Goal: Download file/media

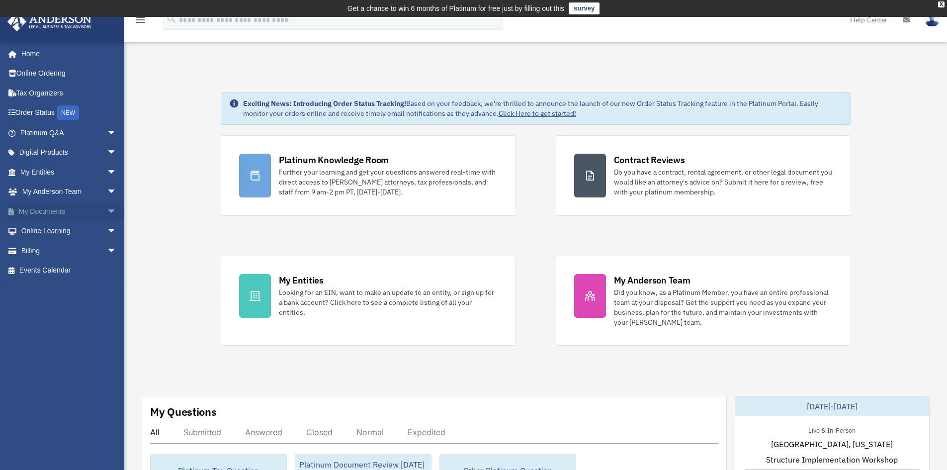
click at [35, 207] on link "My Documents arrow_drop_down" at bounding box center [69, 211] width 125 height 20
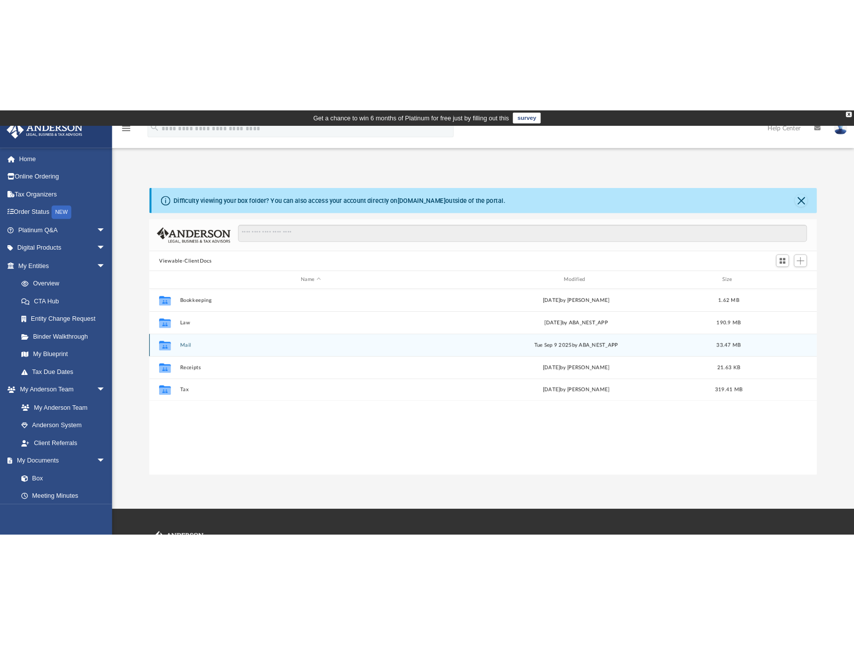
scroll to position [219, 733]
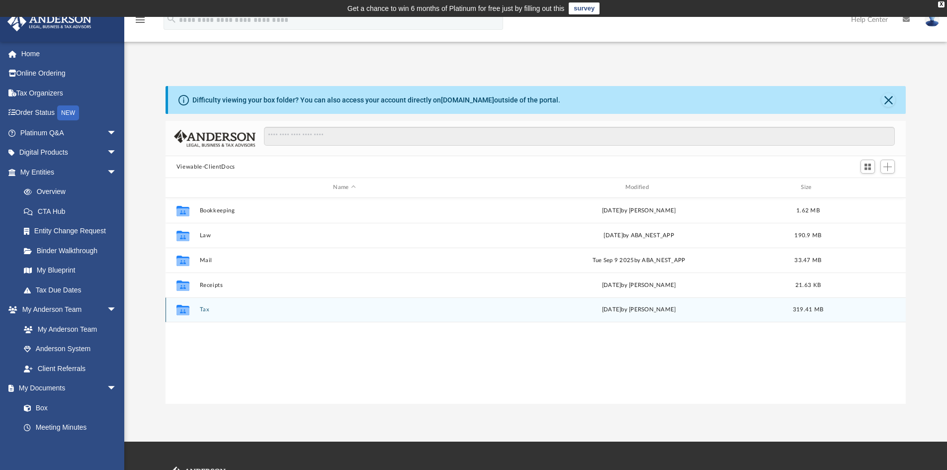
click at [196, 312] on div "Collaborated Folder Tax [DATE] by [PERSON_NAME] 319.41 MB" at bounding box center [536, 309] width 741 height 25
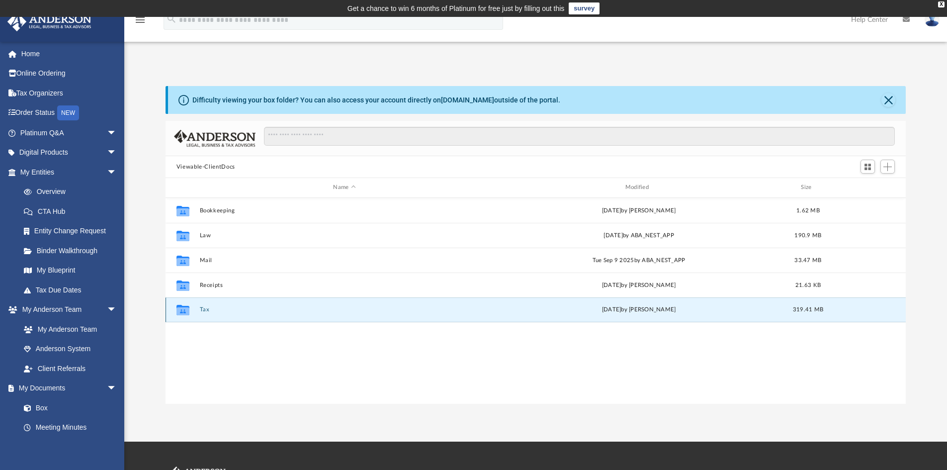
click at [186, 309] on icon "grid" at bounding box center [182, 311] width 13 height 8
click at [179, 314] on icon "grid" at bounding box center [182, 311] width 13 height 8
click at [179, 313] on icon "grid" at bounding box center [182, 311] width 13 height 8
click at [205, 307] on button "Tax" at bounding box center [344, 309] width 290 height 6
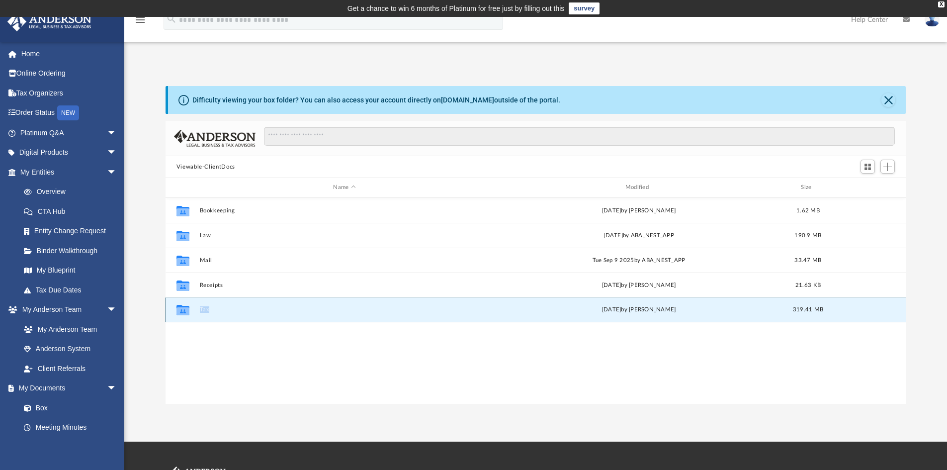
click at [205, 307] on button "Tax" at bounding box center [344, 309] width 290 height 6
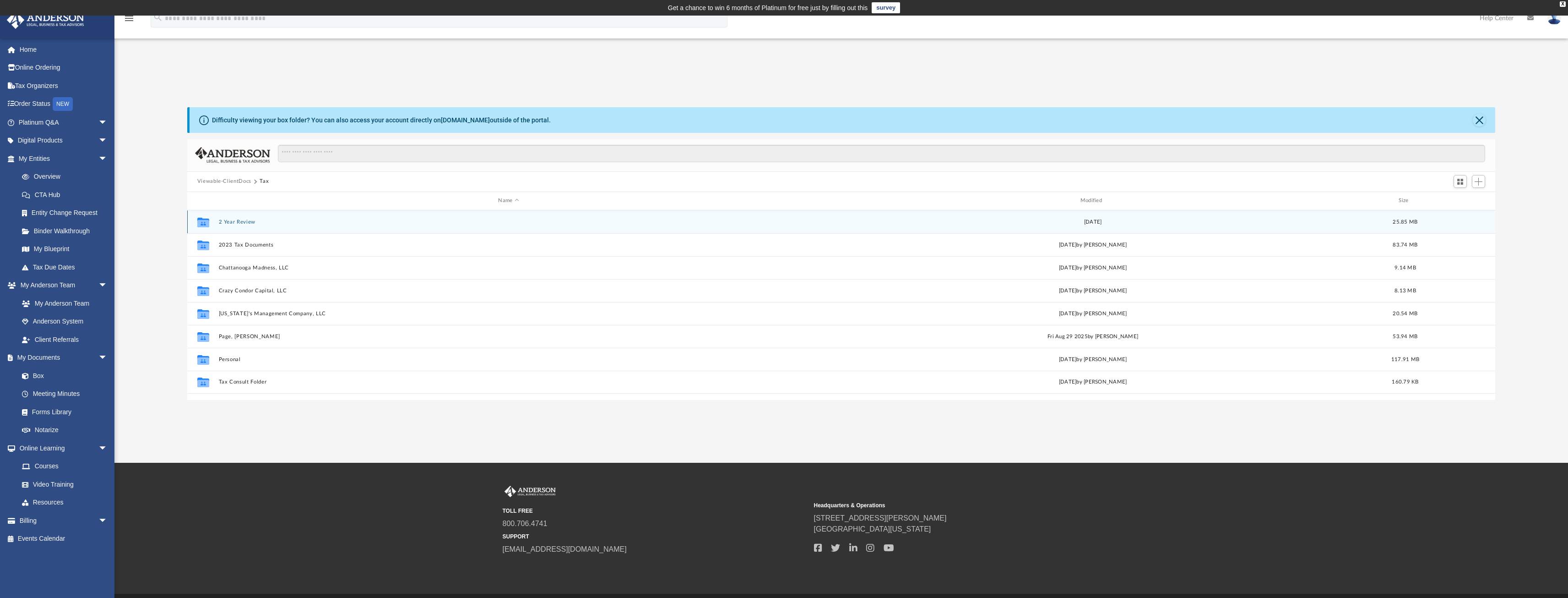
scroll to position [202, 1302]
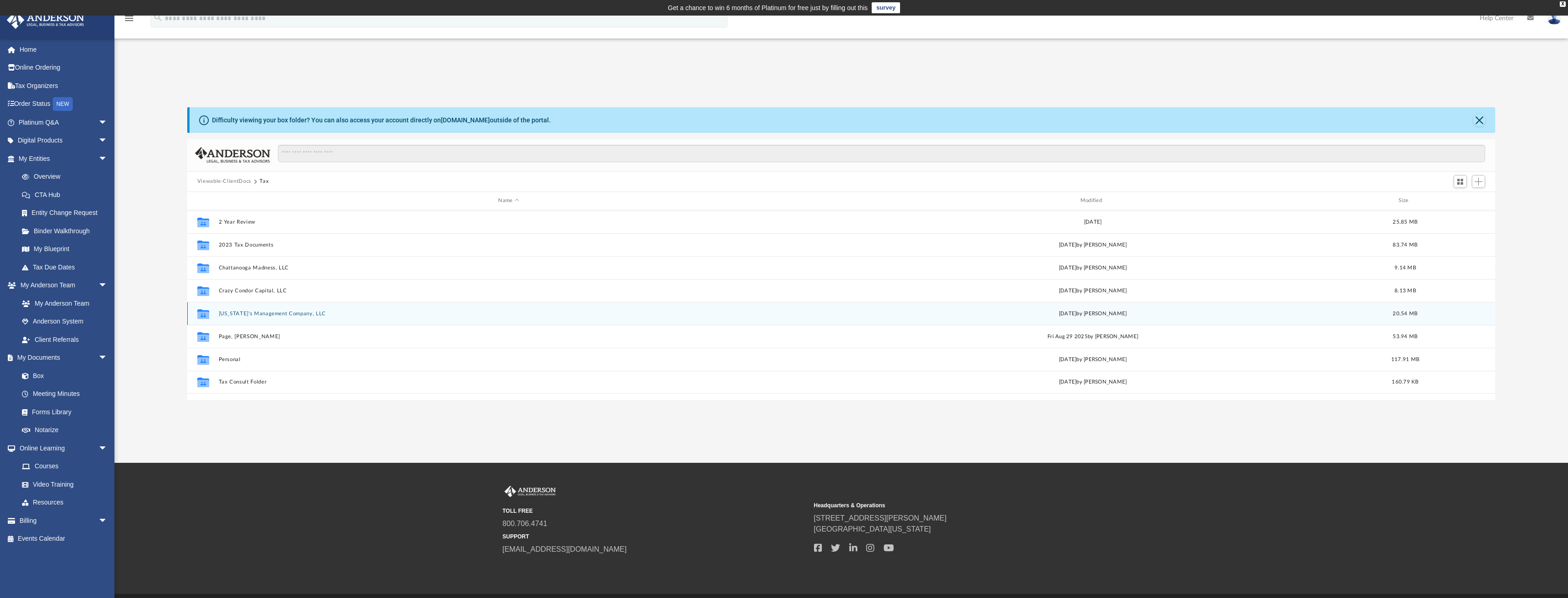
click at [242, 311] on button "[US_STATE]'s Management Company, LLC" at bounding box center [509, 312] width 580 height 6
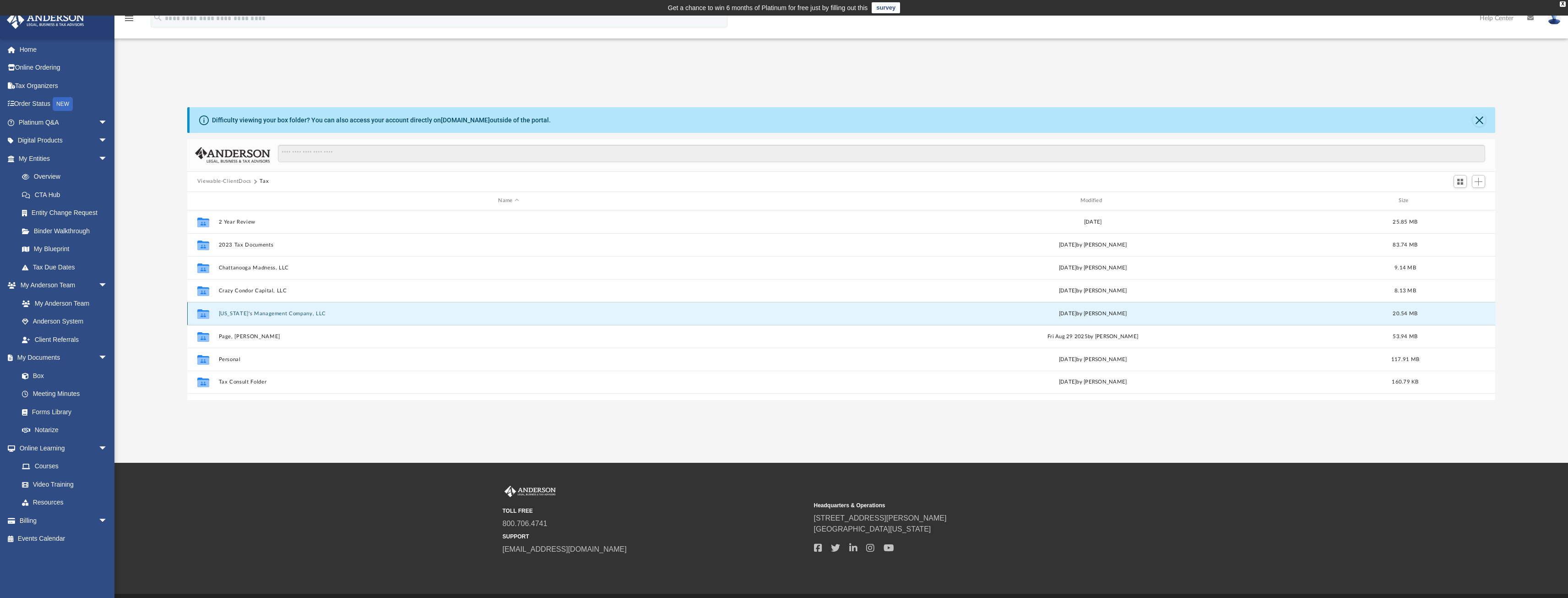
click at [242, 311] on button "Maine's Management Company, LLC" at bounding box center [509, 312] width 580 height 6
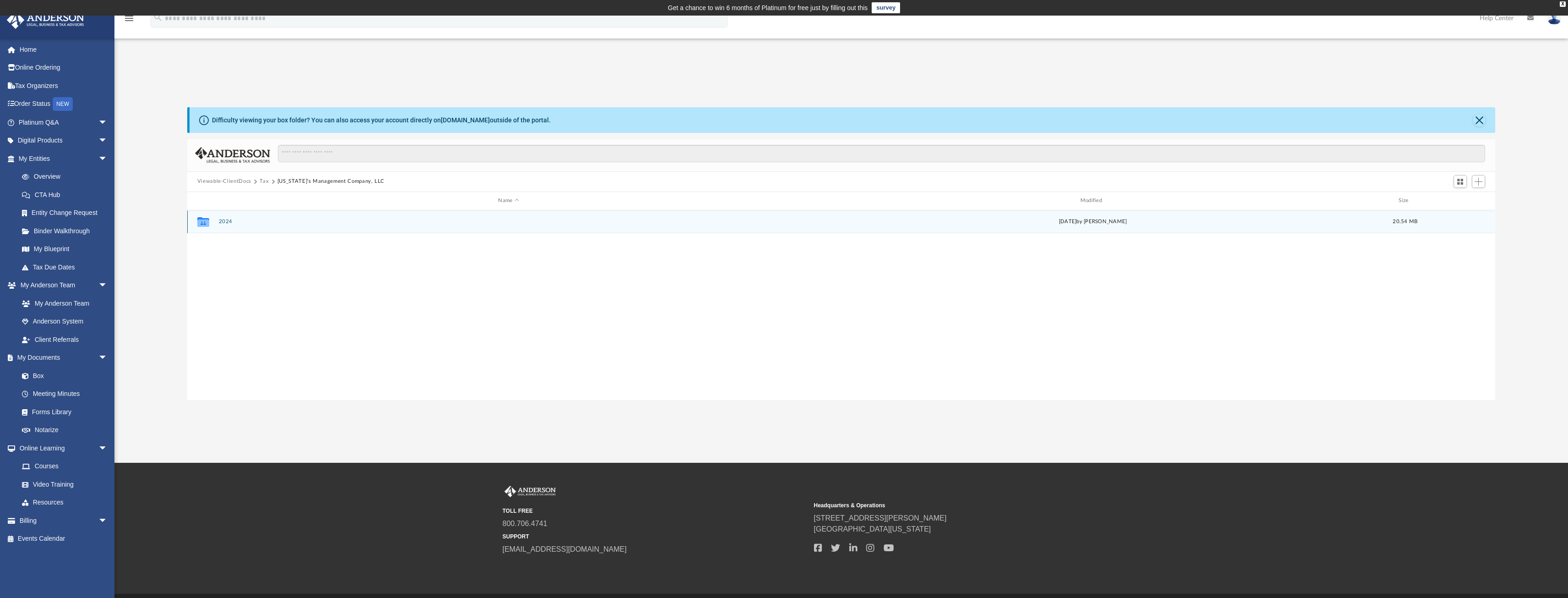
click at [228, 226] on div "Collaborated Folder 2024 Thu Sep 18 2025 by Alex Price 20.54 MB" at bounding box center [841, 221] width 1309 height 23
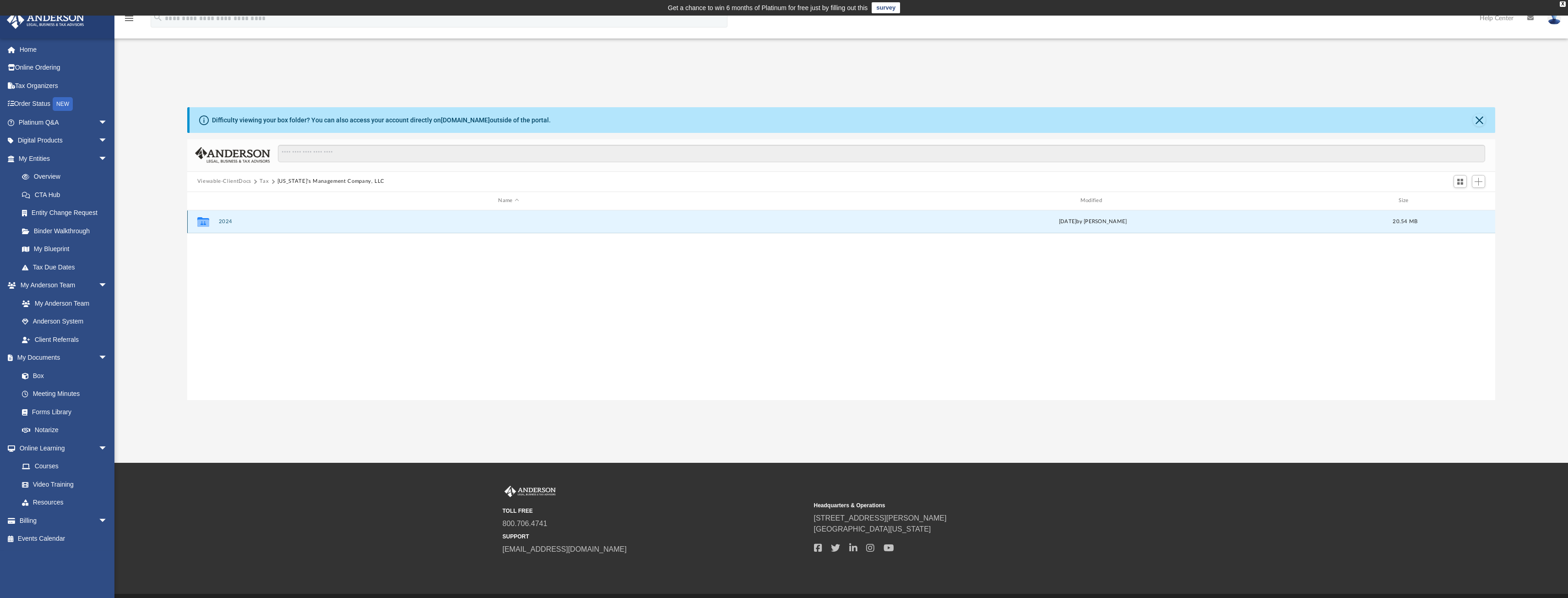
click at [227, 221] on button "2024" at bounding box center [509, 221] width 580 height 6
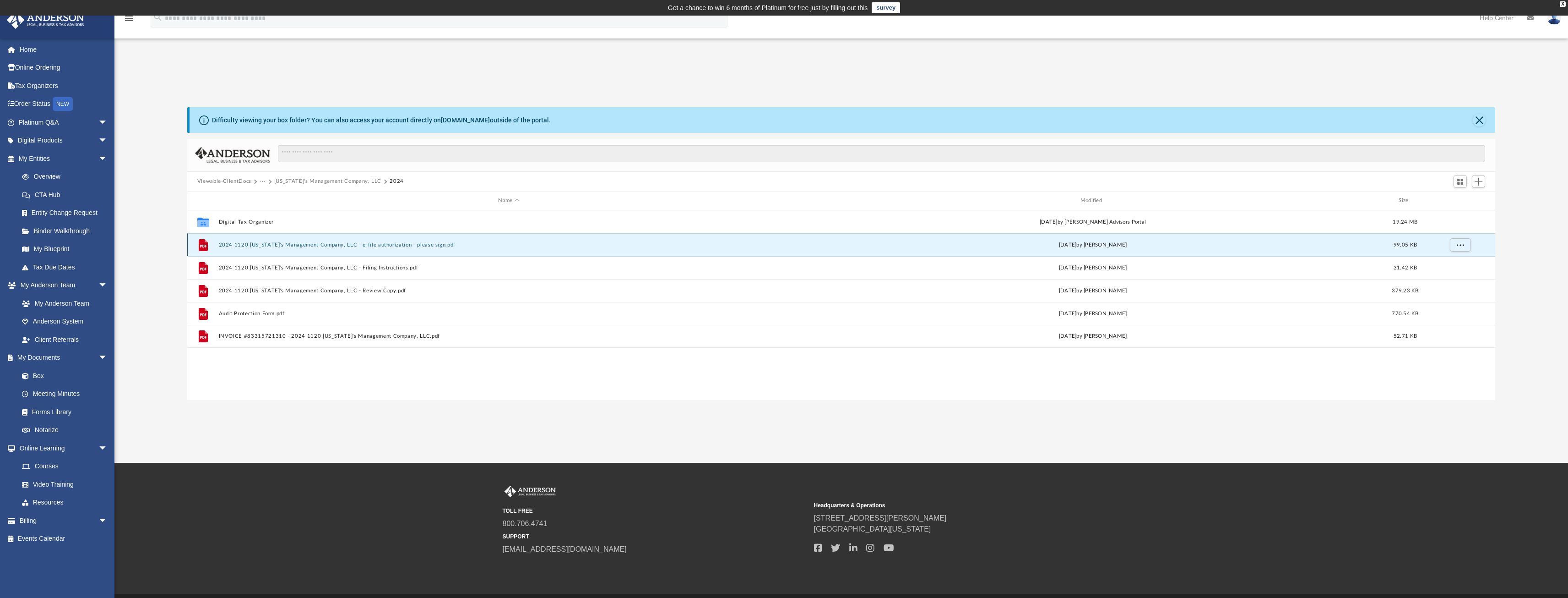
click at [241, 243] on button "2024 1120 Maine's Management Company, LLC - e-file authorization - please sign.…" at bounding box center [509, 244] width 580 height 6
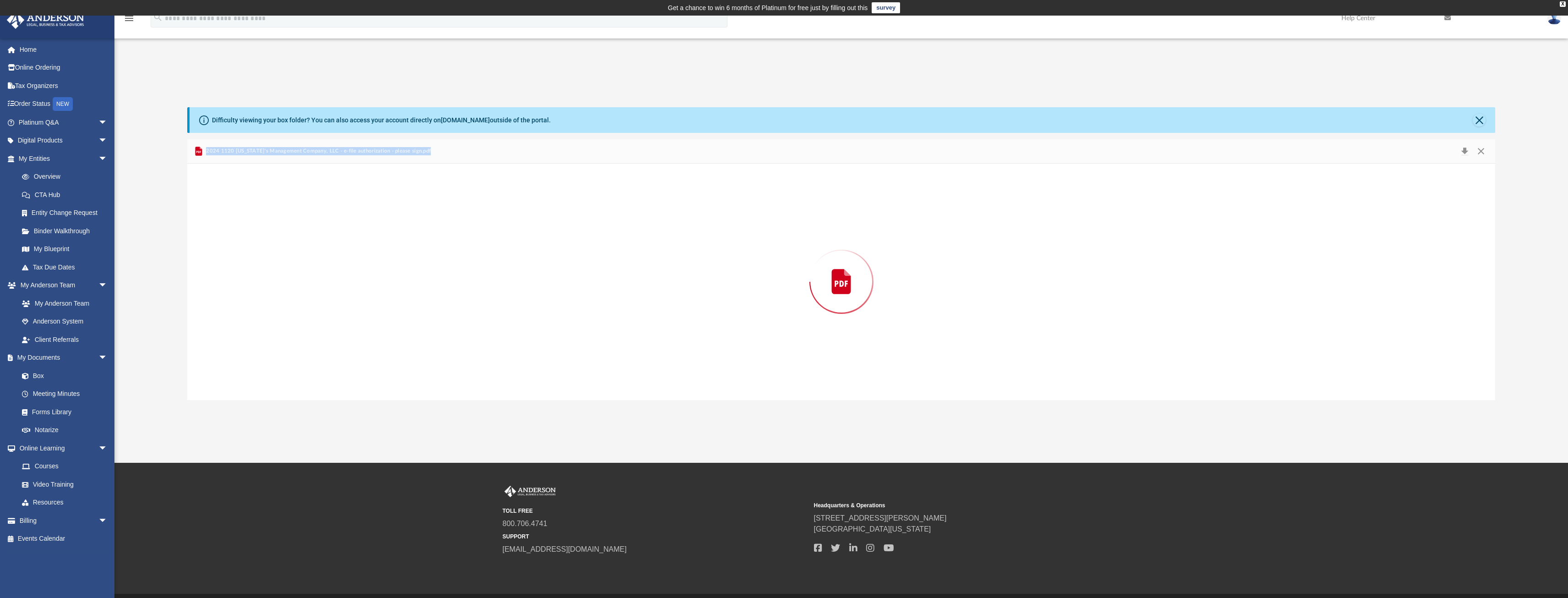
click at [241, 243] on div "Preview" at bounding box center [841, 281] width 1309 height 236
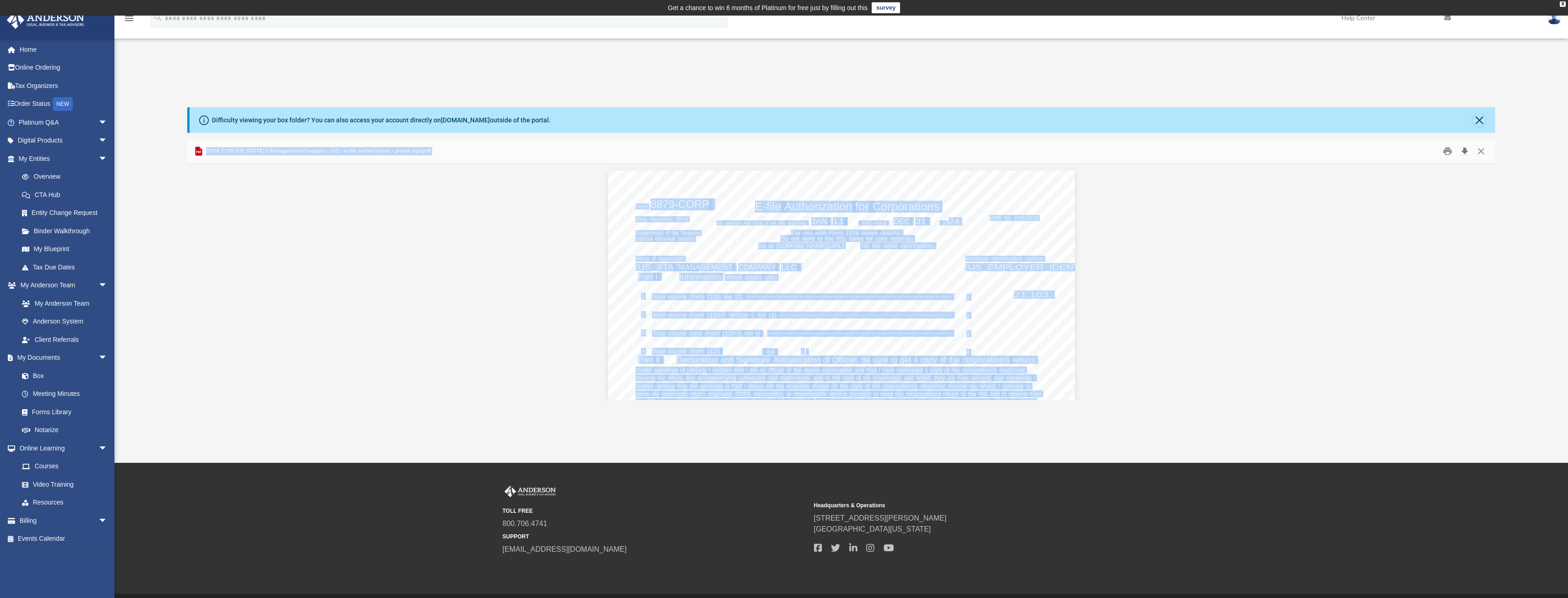
click at [879, 152] on button "Download" at bounding box center [1465, 150] width 17 height 14
